Goal: Transaction & Acquisition: Obtain resource

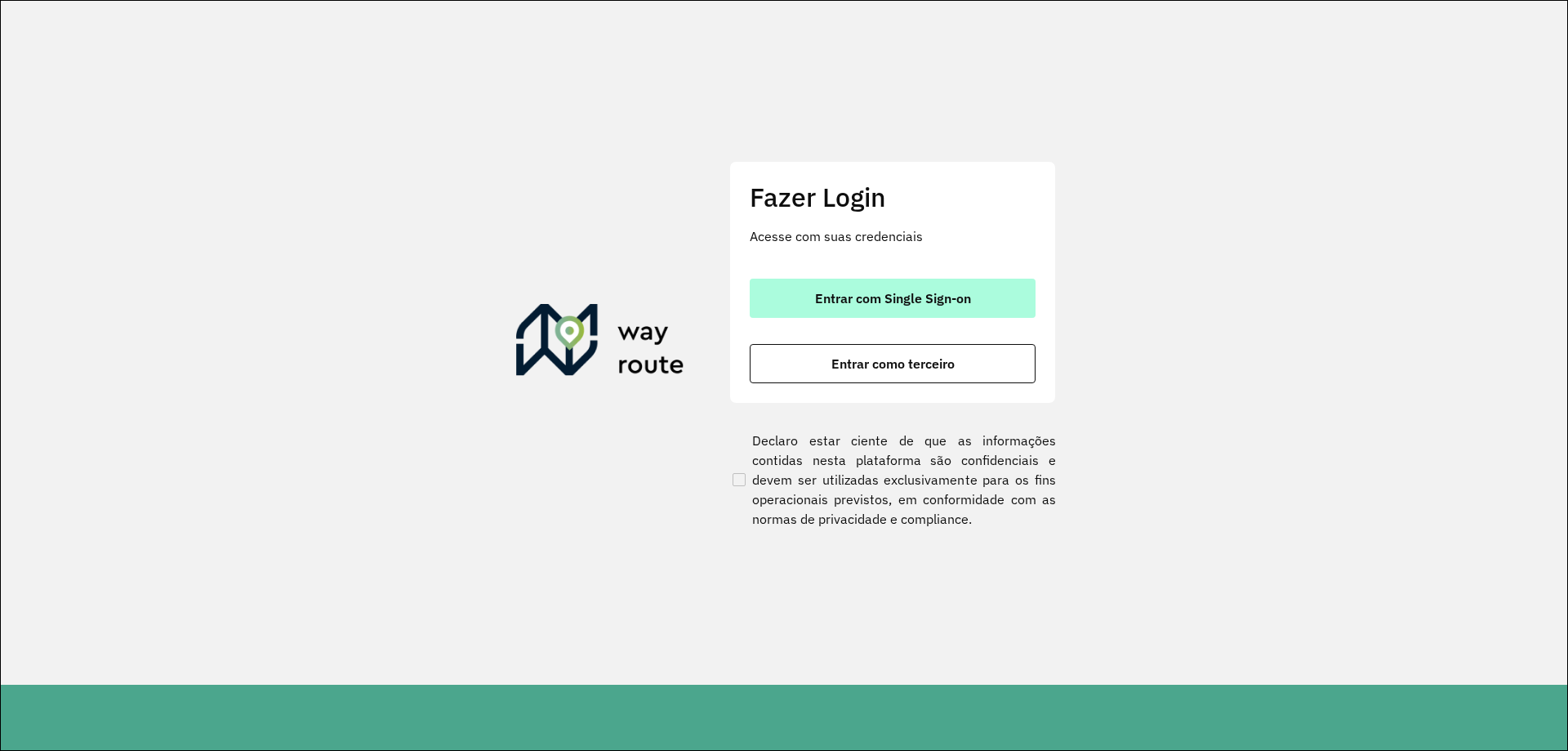
click at [894, 308] on button "Entrar com Single Sign-on" at bounding box center [893, 298] width 286 height 40
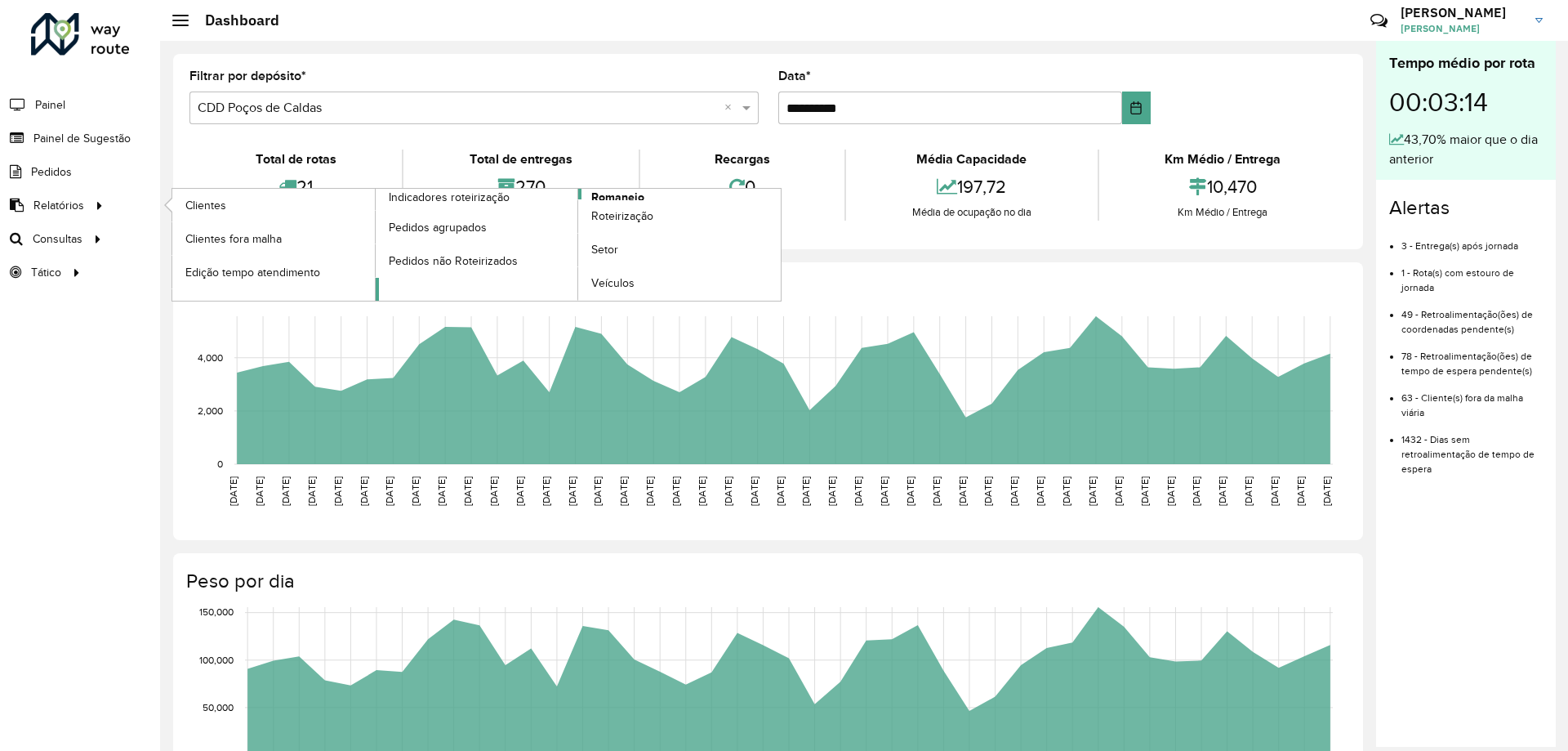
click at [605, 194] on span "Romaneio" at bounding box center [617, 197] width 53 height 17
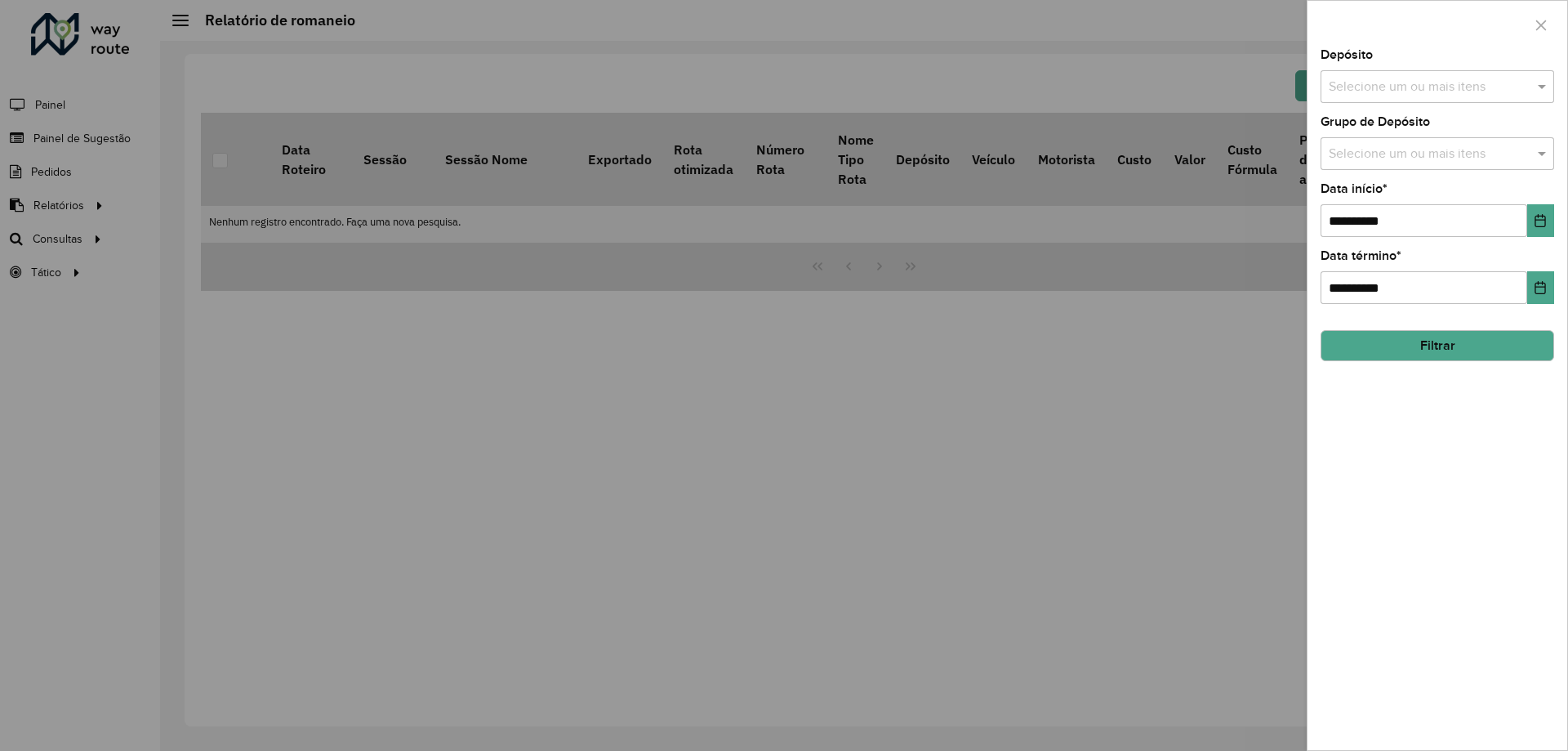
click at [1435, 71] on div "Selecione um ou mais itens" at bounding box center [1438, 87] width 234 height 33
click at [1407, 193] on div "CDD Poços de Caldas" at bounding box center [1438, 196] width 232 height 28
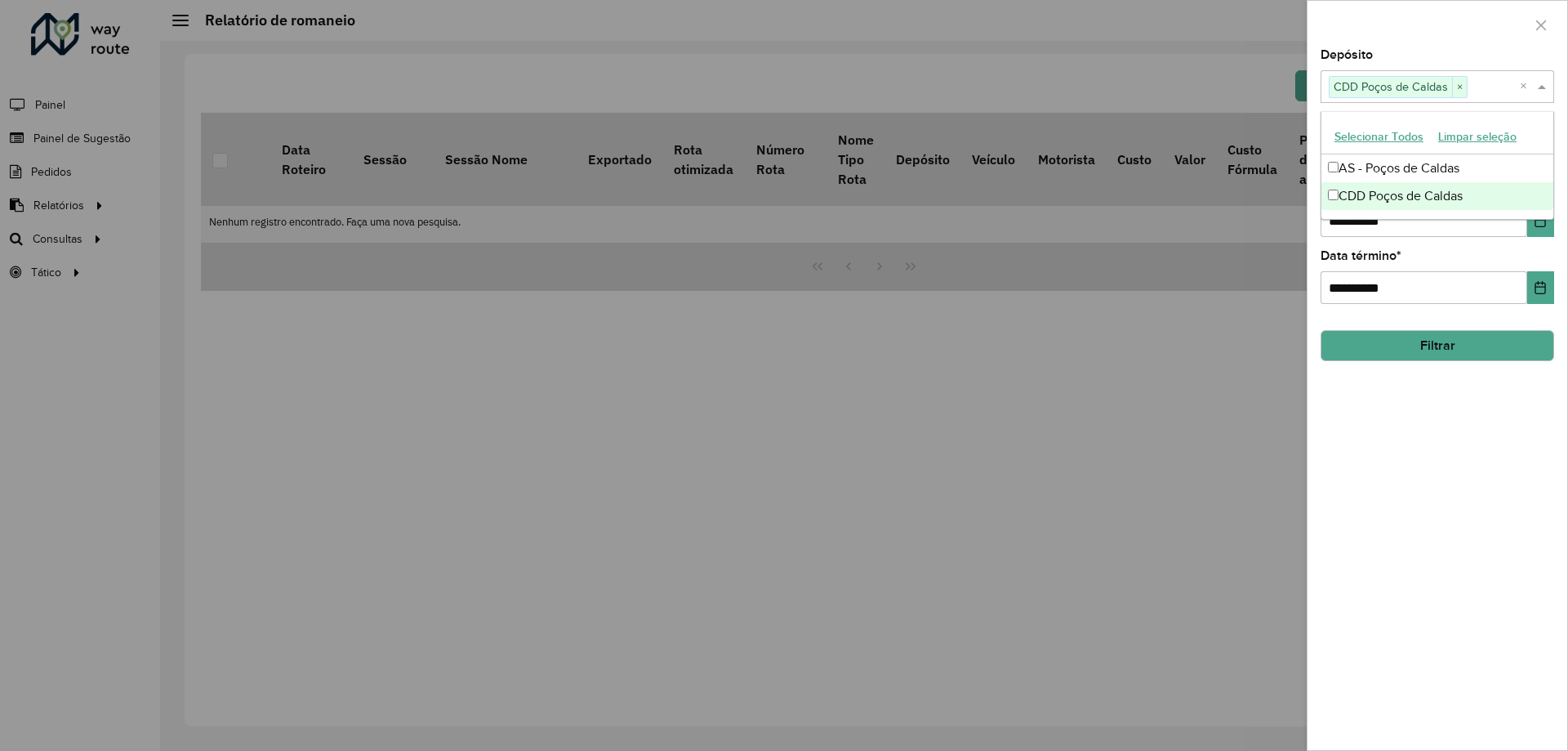
click at [1444, 247] on div "**********" at bounding box center [1437, 399] width 260 height 701
click at [1539, 217] on icon "Choose Date" at bounding box center [1540, 221] width 11 height 13
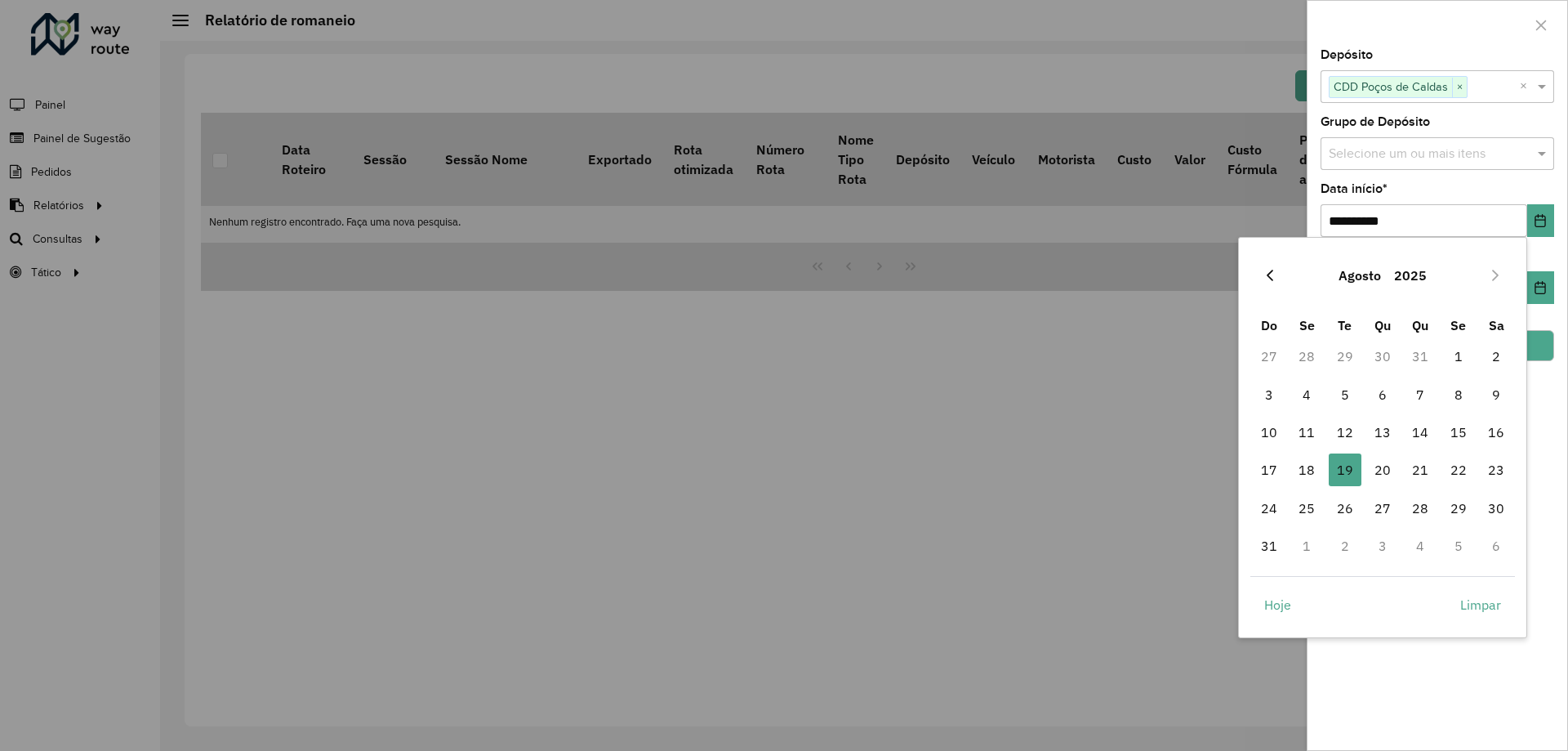
click at [1274, 272] on icon "Previous Month" at bounding box center [1270, 276] width 13 height 13
click at [1259, 275] on button "Previous Month" at bounding box center [1270, 275] width 26 height 26
click at [1420, 357] on span "1" at bounding box center [1420, 356] width 33 height 33
type input "**********"
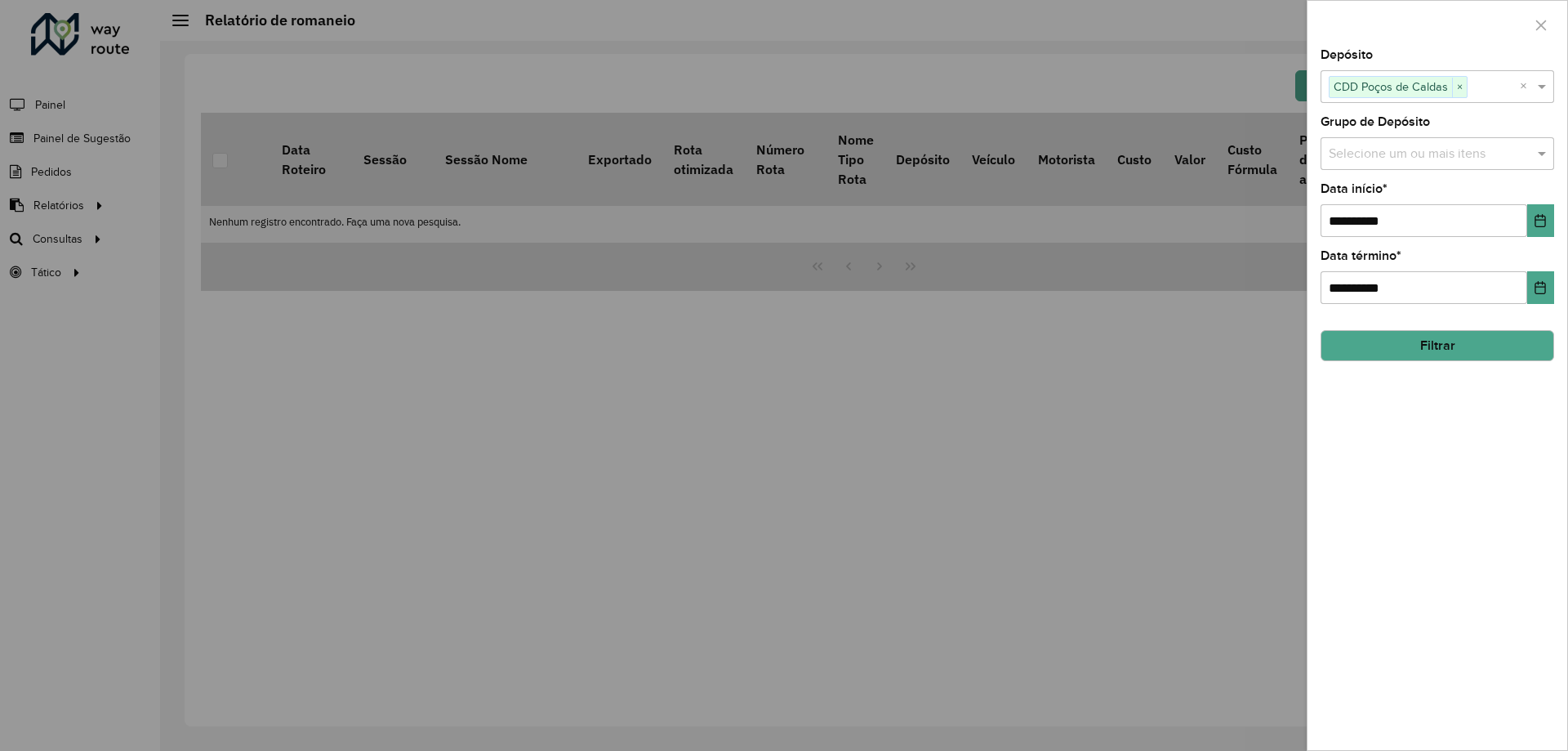
click at [1465, 359] on button "Filtrar" at bounding box center [1438, 345] width 234 height 31
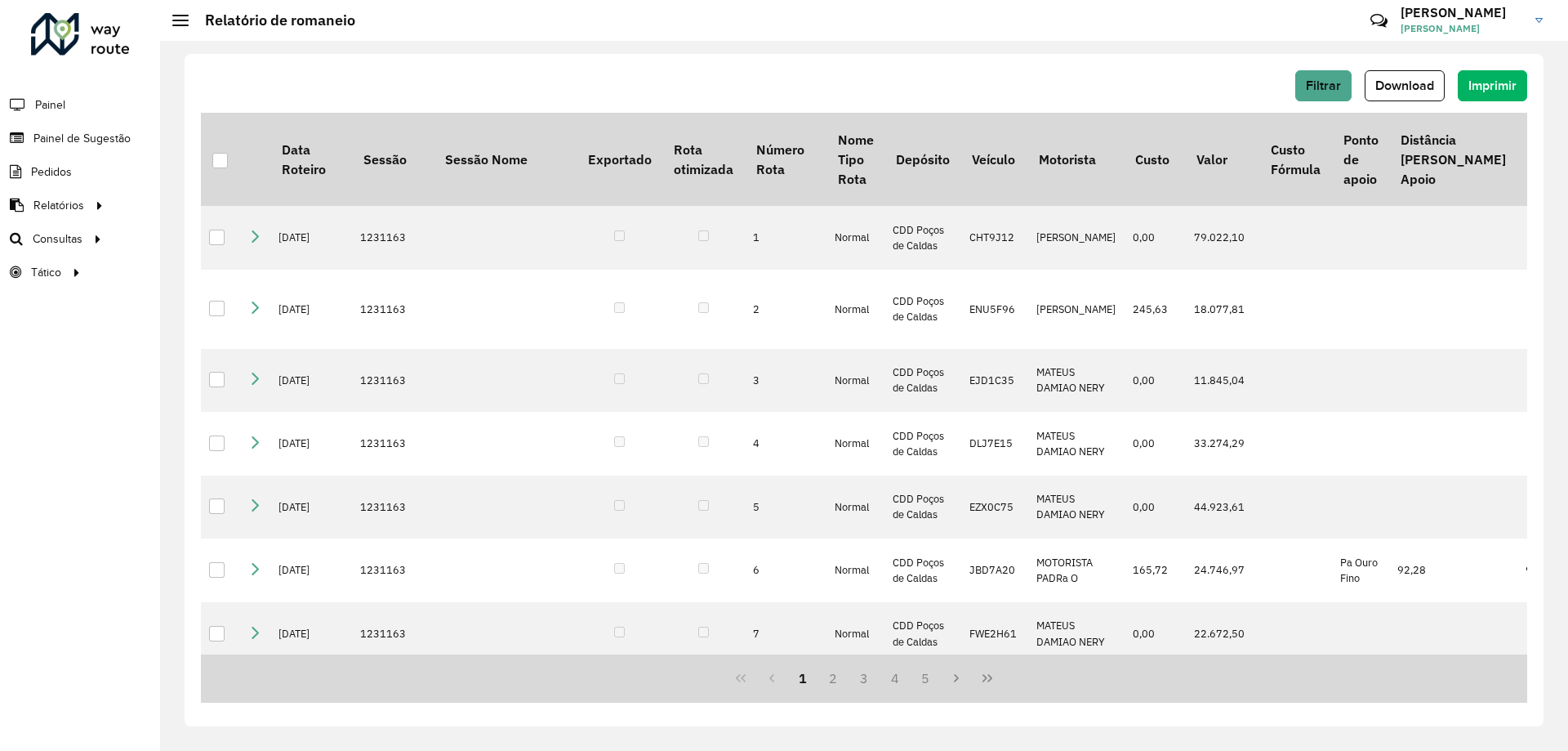
click at [1385, 65] on div "Filtrar Download Imprimir Data Roteiro Sessão Sessão Nome Exportado Rota otimiz…" at bounding box center [864, 390] width 1359 height 673
click at [1385, 74] on button "Download" at bounding box center [1404, 86] width 80 height 31
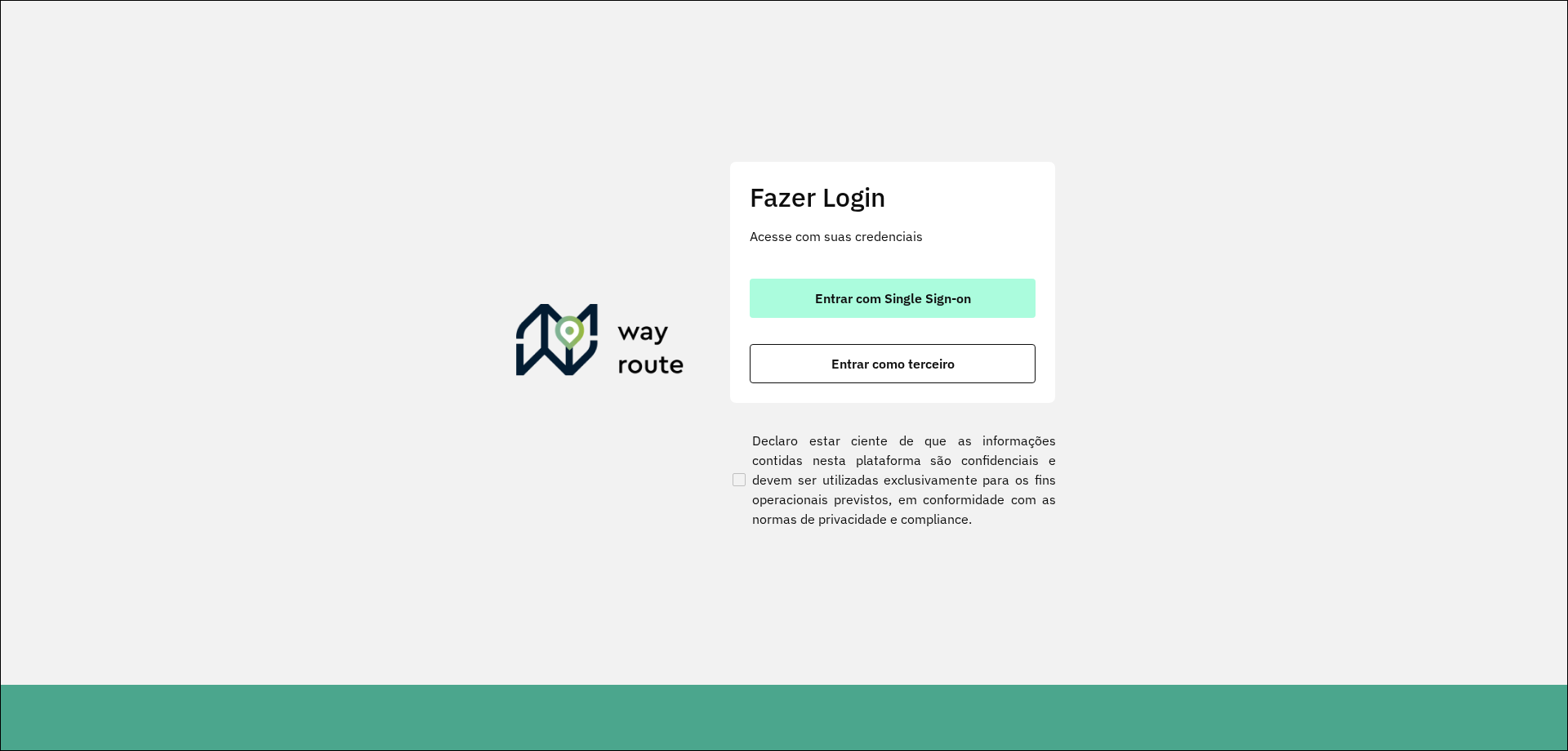
click at [872, 292] on span "Entrar com Single Sign-on" at bounding box center [894, 299] width 156 height 13
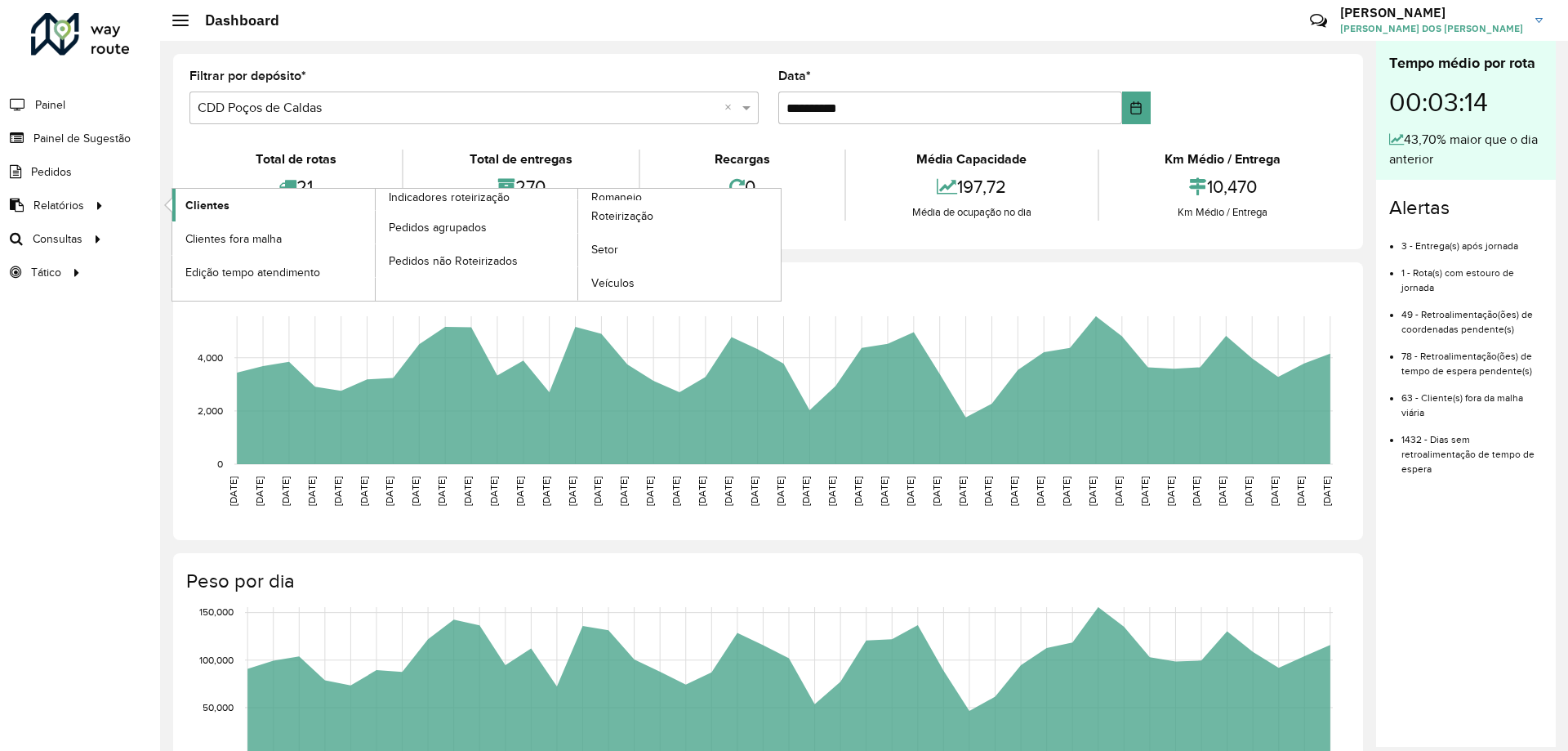
click at [242, 206] on link "Clientes" at bounding box center [273, 204] width 203 height 33
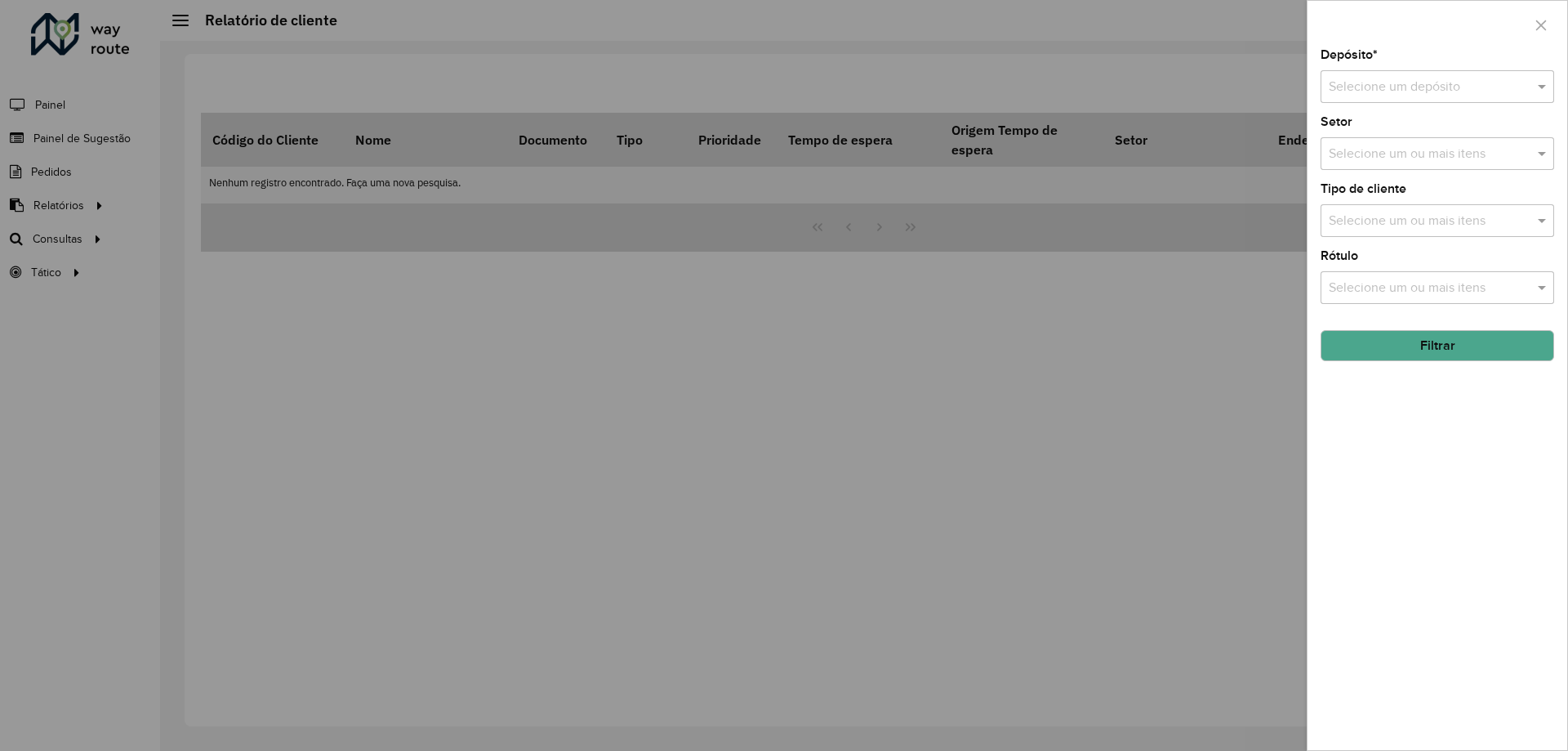
click at [1383, 92] on input "text" at bounding box center [1422, 87] width 185 height 19
click at [1386, 164] on span "CDD Poços de Caldas" at bounding box center [1391, 161] width 124 height 14
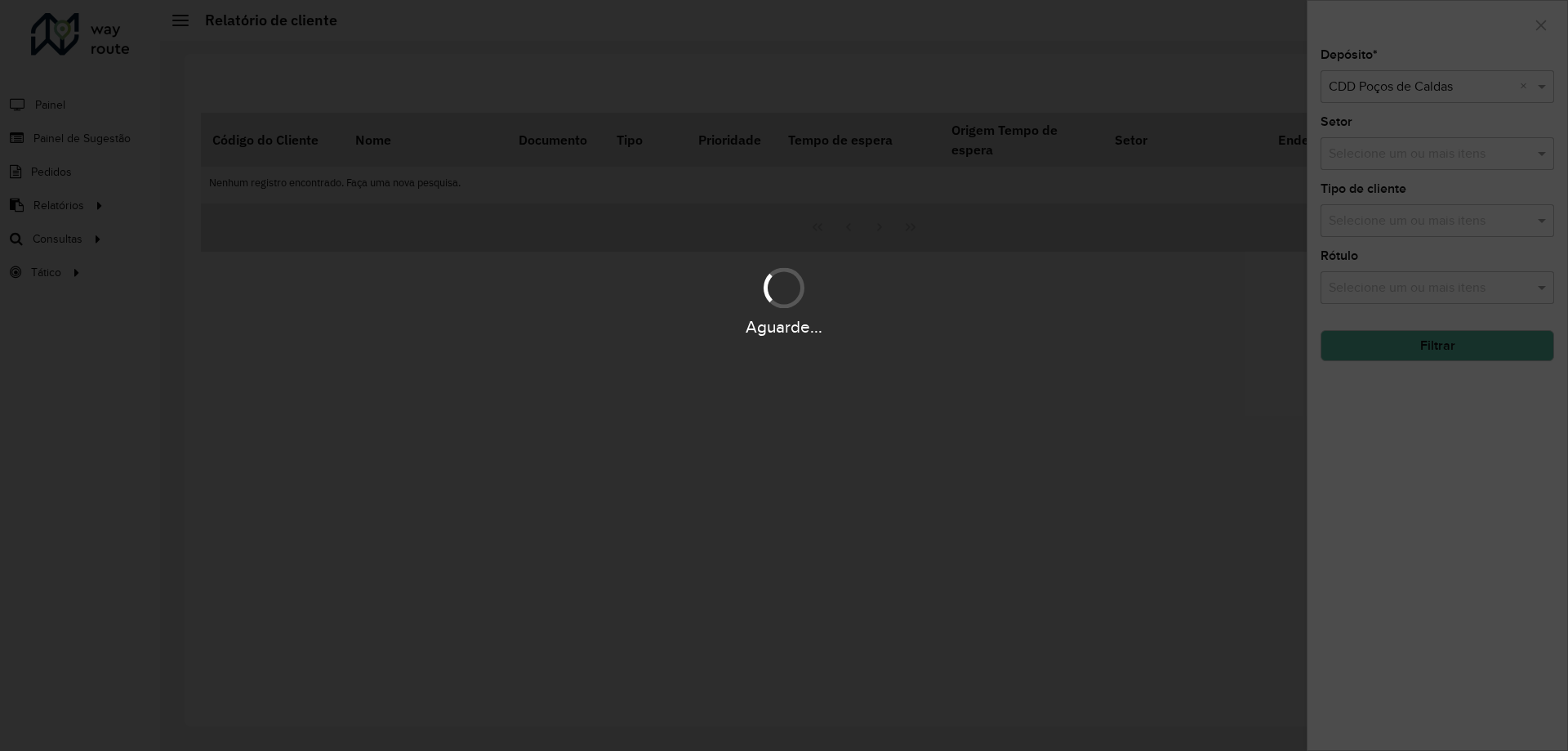
click at [1424, 356] on div "Aguarde..." at bounding box center [784, 375] width 1568 height 751
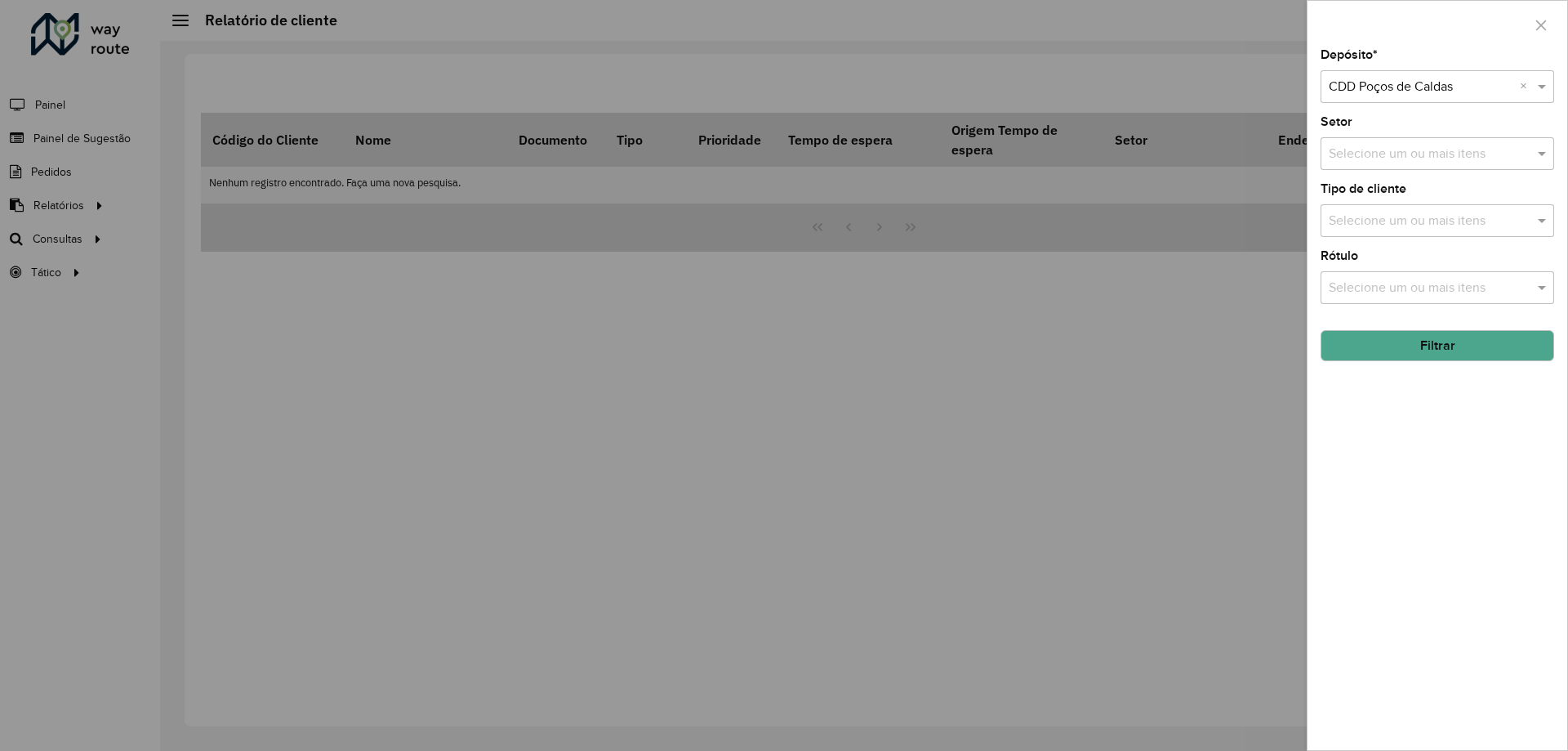
click at [1417, 348] on button "Filtrar" at bounding box center [1438, 345] width 234 height 31
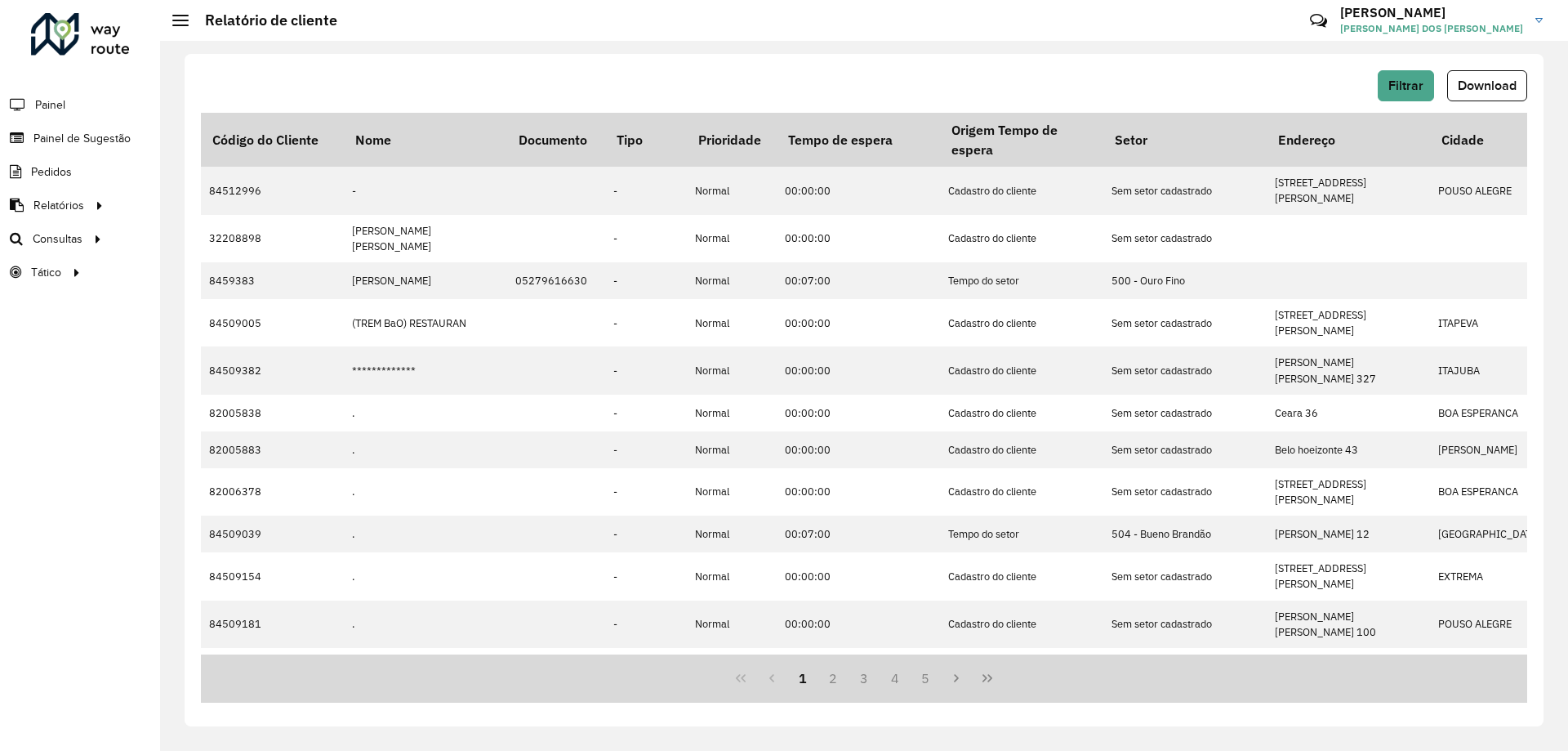
click at [1444, 94] on div "Filtrar Download" at bounding box center [864, 86] width 1327 height 31
click at [1458, 87] on span "Download" at bounding box center [1487, 85] width 59 height 14
click at [1474, 82] on span "Download" at bounding box center [1487, 85] width 59 height 14
